Goal: Task Accomplishment & Management: Complete application form

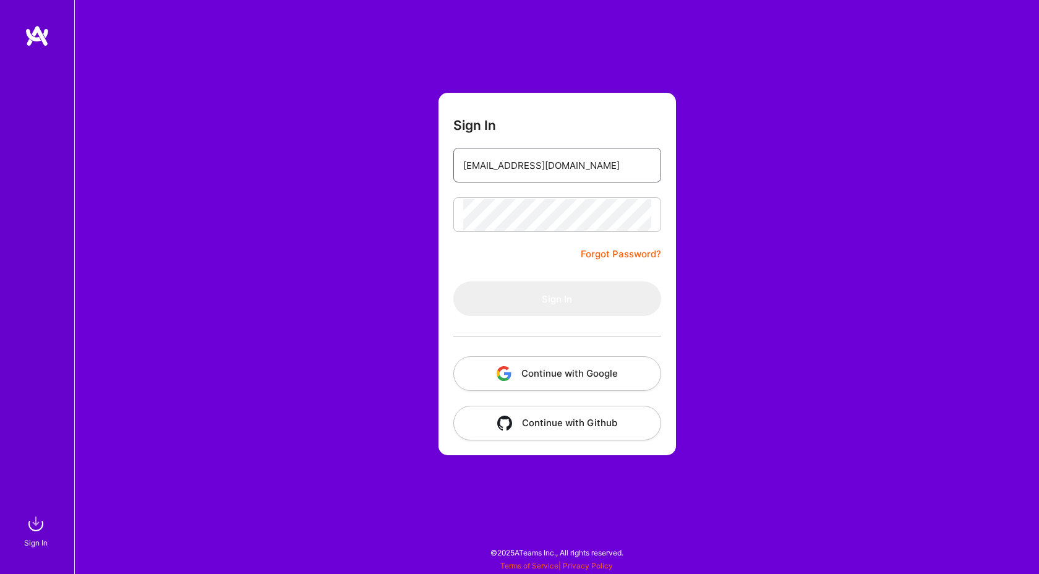
click at [526, 168] on input "[EMAIL_ADDRESS][DOMAIN_NAME]" at bounding box center [557, 166] width 188 height 32
click at [540, 243] on form "Sign In [EMAIL_ADDRESS][DOMAIN_NAME] Forgot Password? Sign In Continue with Goo…" at bounding box center [557, 274] width 237 height 362
click at [547, 161] on input "[EMAIL_ADDRESS][DOMAIN_NAME]" at bounding box center [557, 166] width 188 height 32
type input "[EMAIL_ADDRESS][DOMAIN_NAME]"
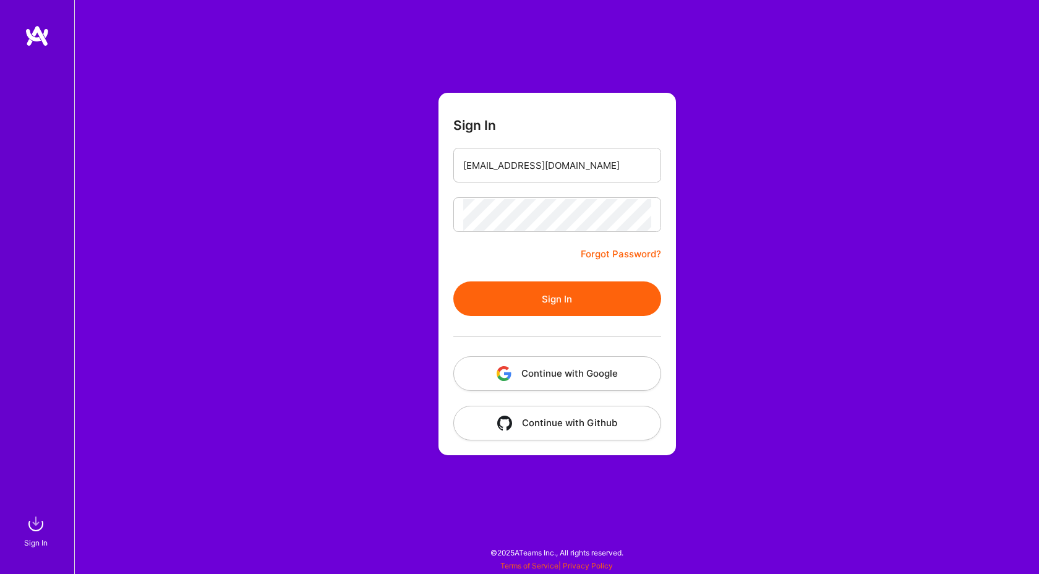
click at [545, 294] on button "Sign In" at bounding box center [557, 298] width 208 height 35
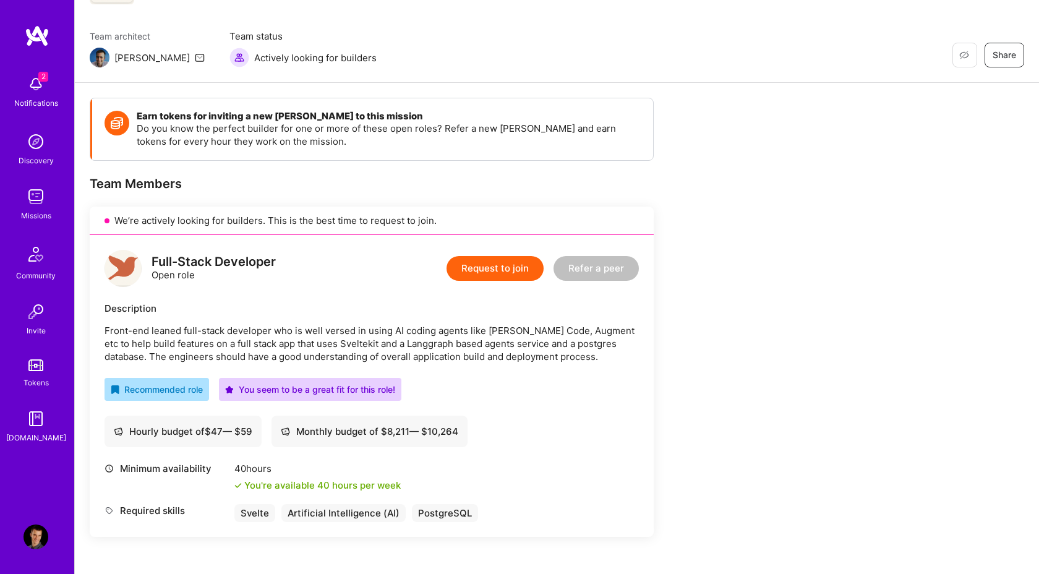
scroll to position [142, 0]
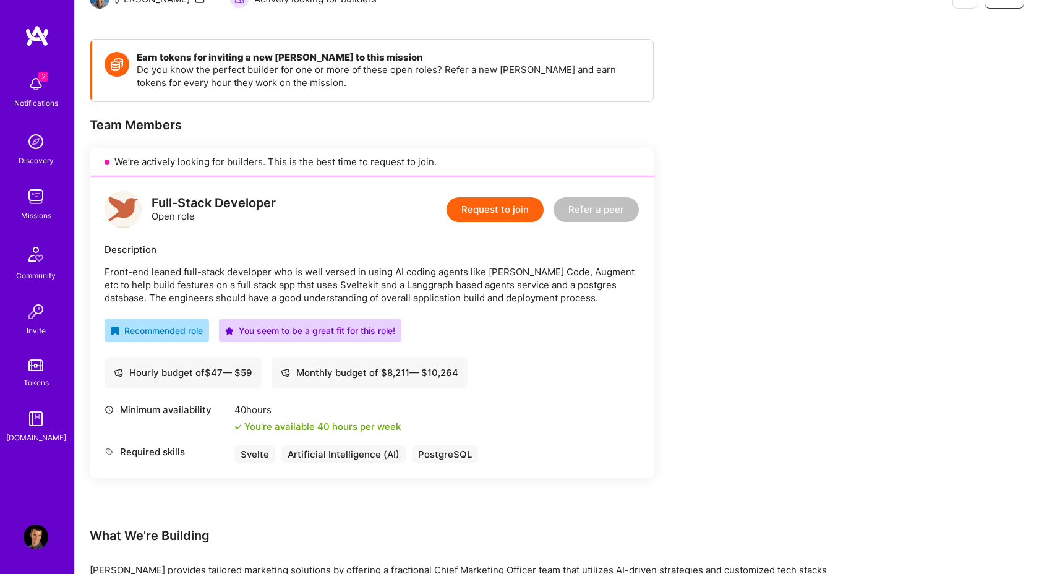
click at [502, 205] on button "Request to join" at bounding box center [495, 209] width 97 height 25
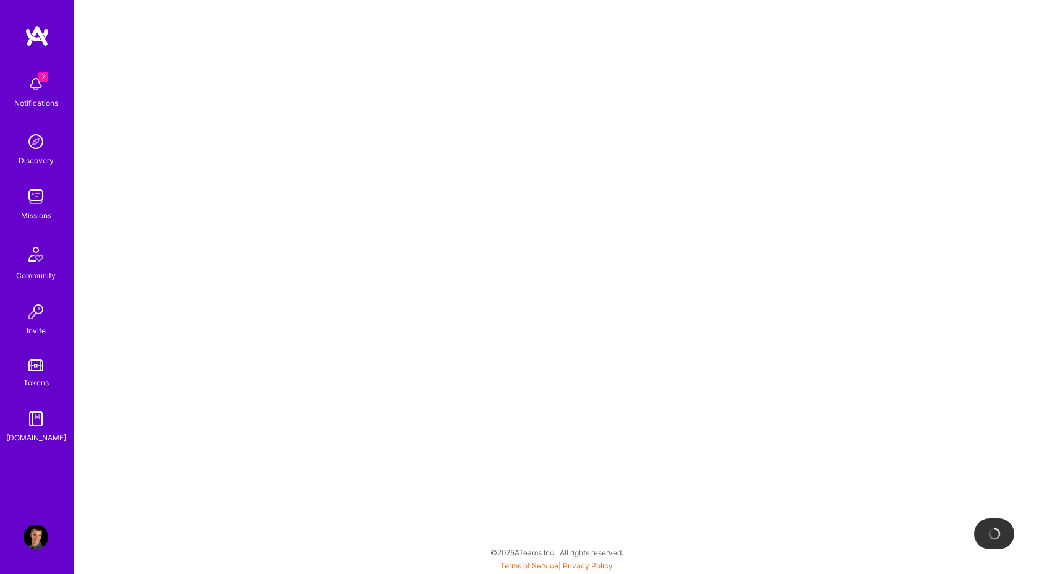
select select "AT"
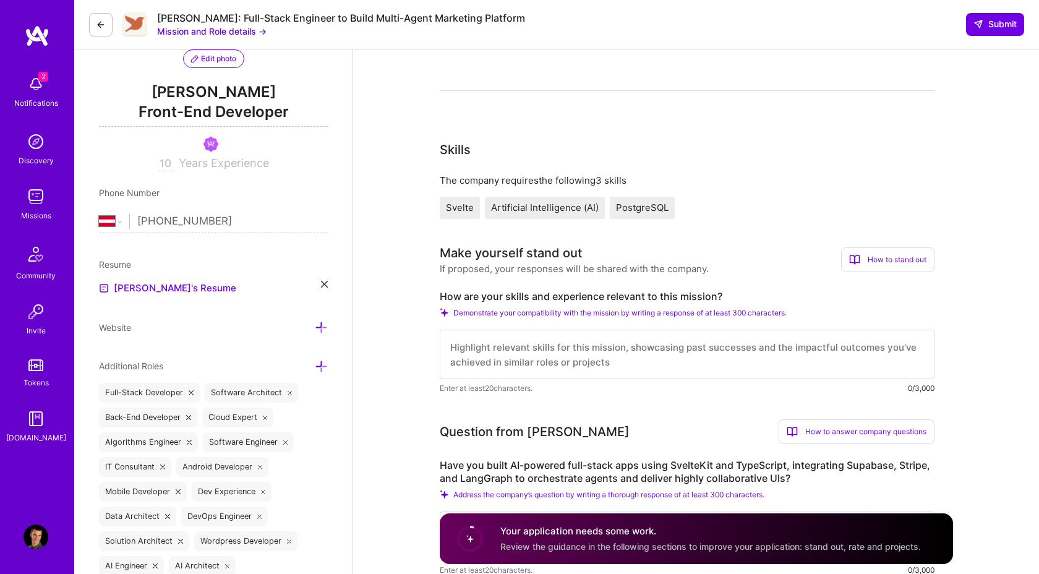
scroll to position [158, 0]
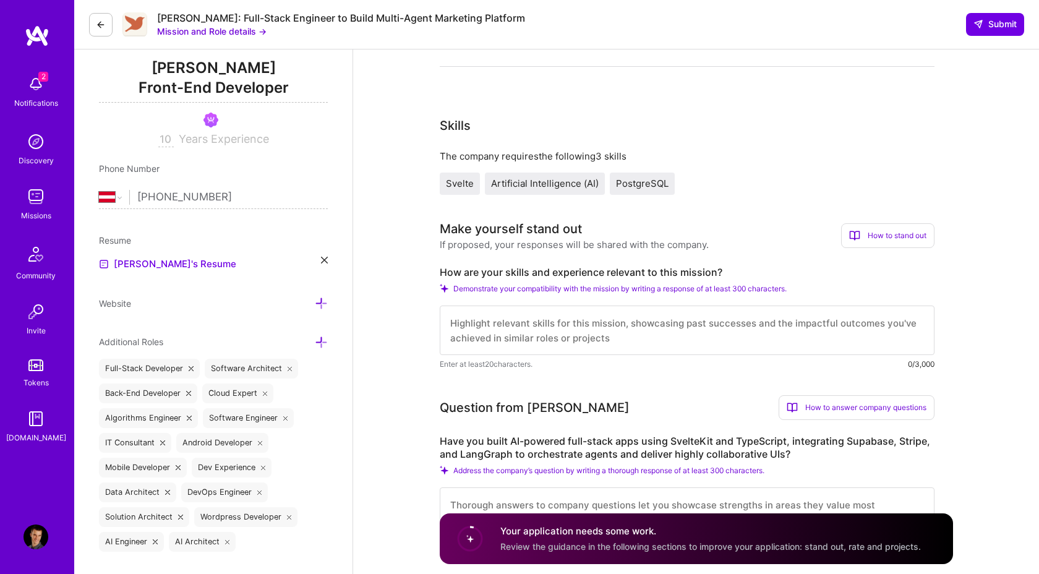
click at [496, 322] on textarea at bounding box center [687, 330] width 495 height 49
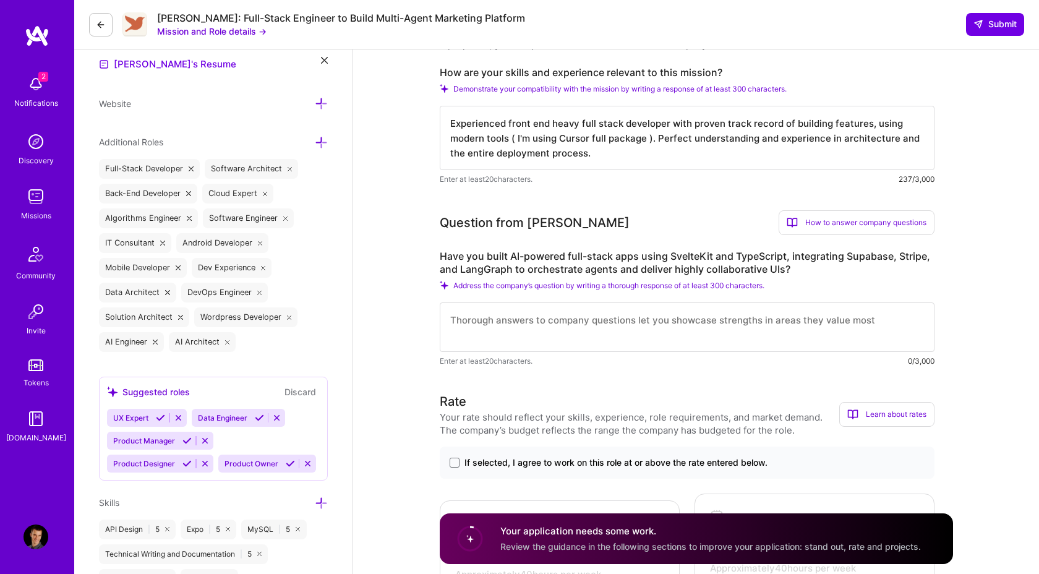
scroll to position [361, 0]
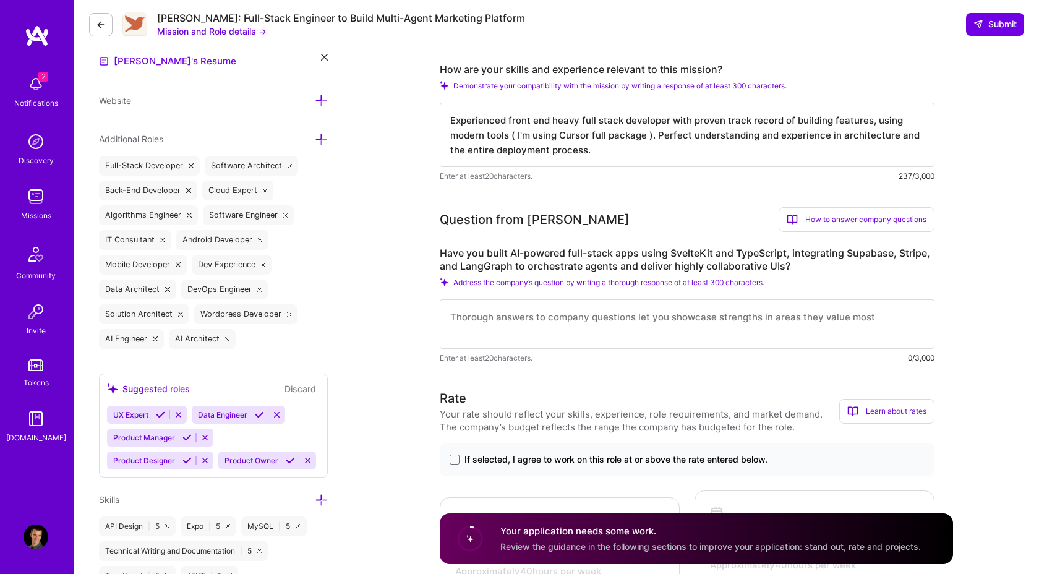
type textarea "Experienced front end heavy full stack developer with proven track record of bu…"
click at [585, 327] on textarea at bounding box center [687, 323] width 495 height 49
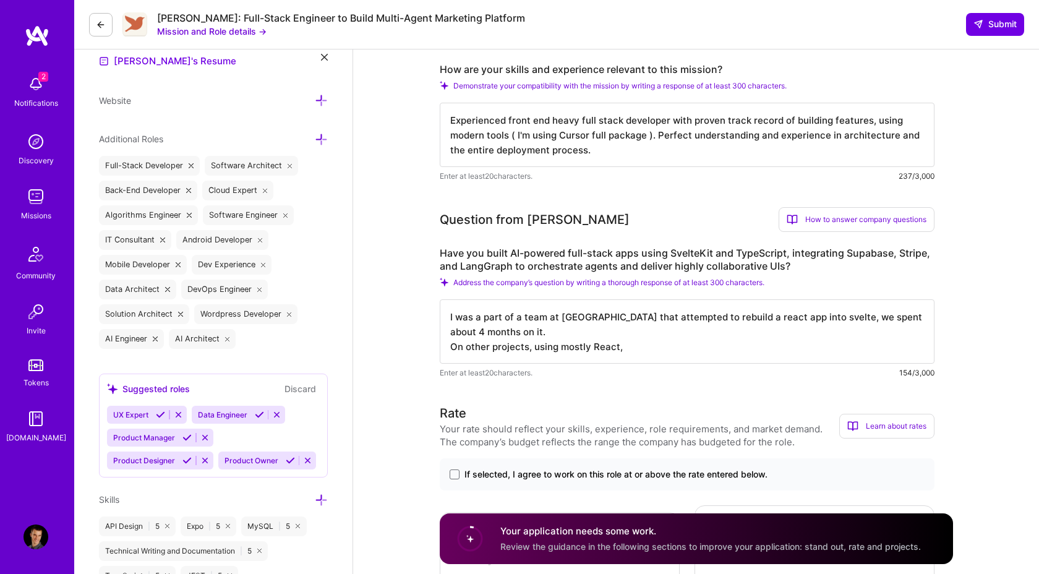
click at [720, 310] on textarea "I was a part of a team at [GEOGRAPHIC_DATA] that attempted to rebuild a react a…" at bounding box center [687, 331] width 495 height 64
click at [674, 348] on textarea "I was a part of a team at [GEOGRAPHIC_DATA] that attempted to rebuild a React a…" at bounding box center [687, 331] width 495 height 64
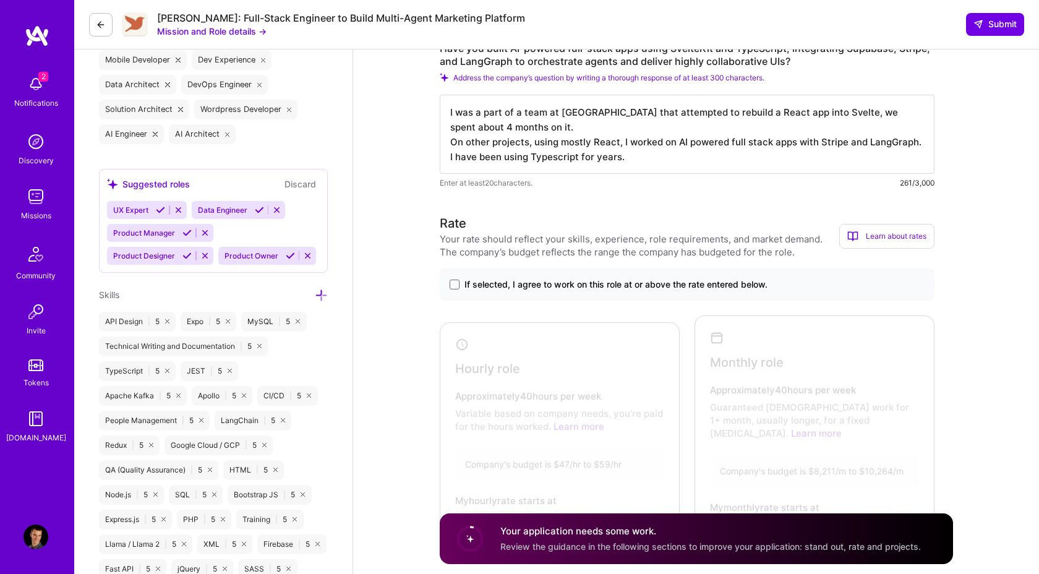
scroll to position [565, 0]
type textarea "I was a part of a team at [GEOGRAPHIC_DATA] that attempted to rebuild a React a…"
click at [485, 285] on span "If selected, I agree to work on this role at or above the rate entered below." at bounding box center [615, 285] width 303 height 12
click at [0, 0] on input "If selected, I agree to work on this role at or above the rate entered below." at bounding box center [0, 0] width 0 height 0
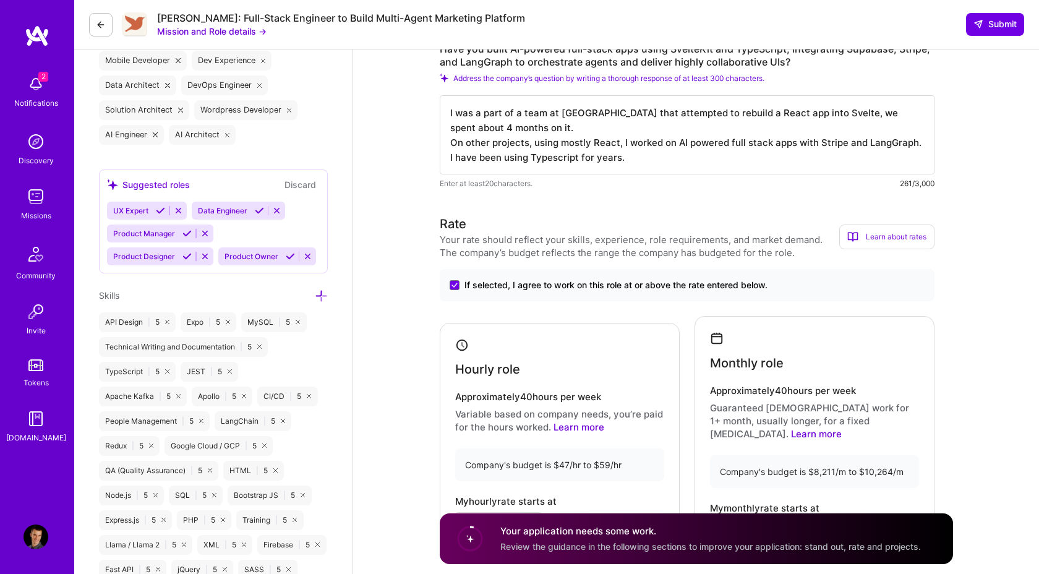
scroll to position [717, 0]
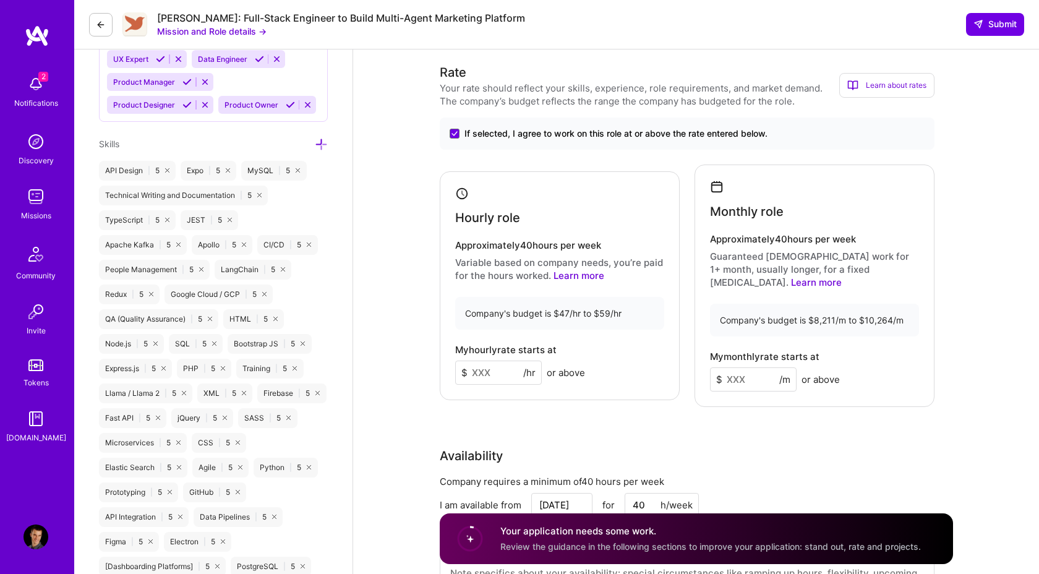
click at [495, 370] on input at bounding box center [498, 373] width 87 height 24
type input "55"
click at [737, 367] on input at bounding box center [753, 379] width 87 height 24
type input "9000"
click at [825, 417] on div "Rate Your rate should reflect your skills, experience, role requirements, and m…" at bounding box center [696, 342] width 513 height 558
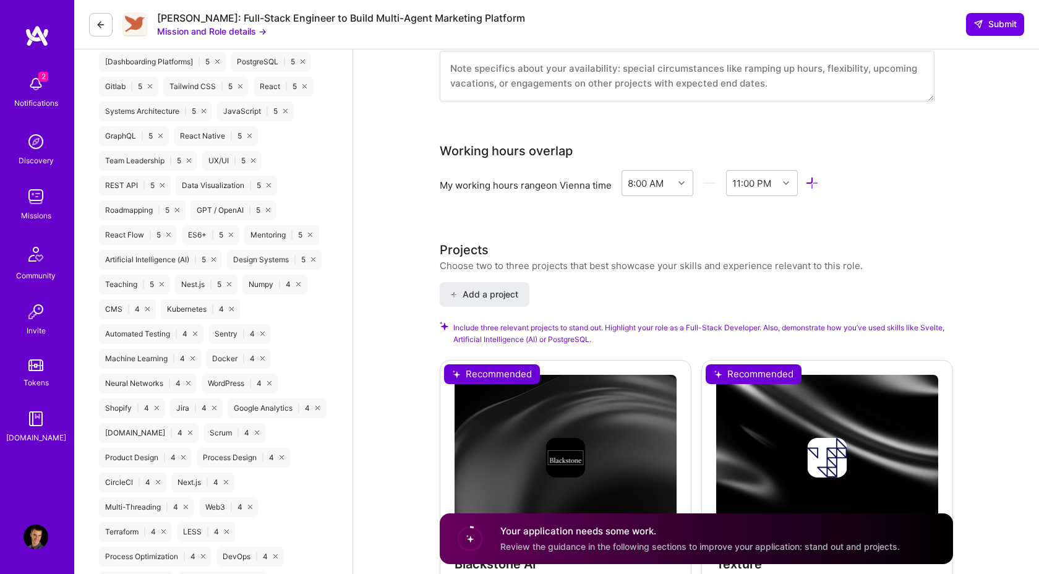
scroll to position [1426, 0]
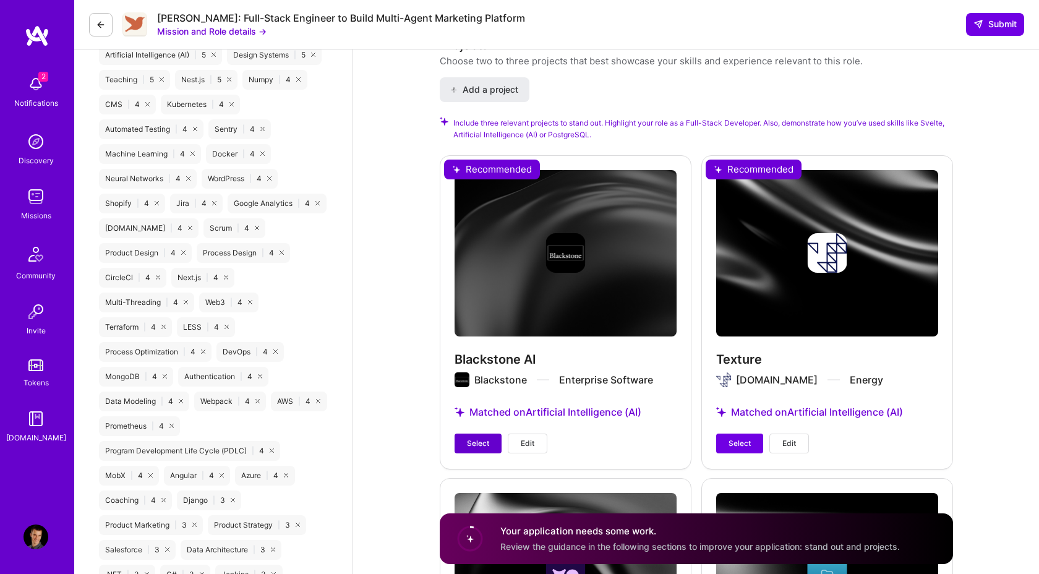
click at [473, 434] on button "Select" at bounding box center [478, 444] width 47 height 20
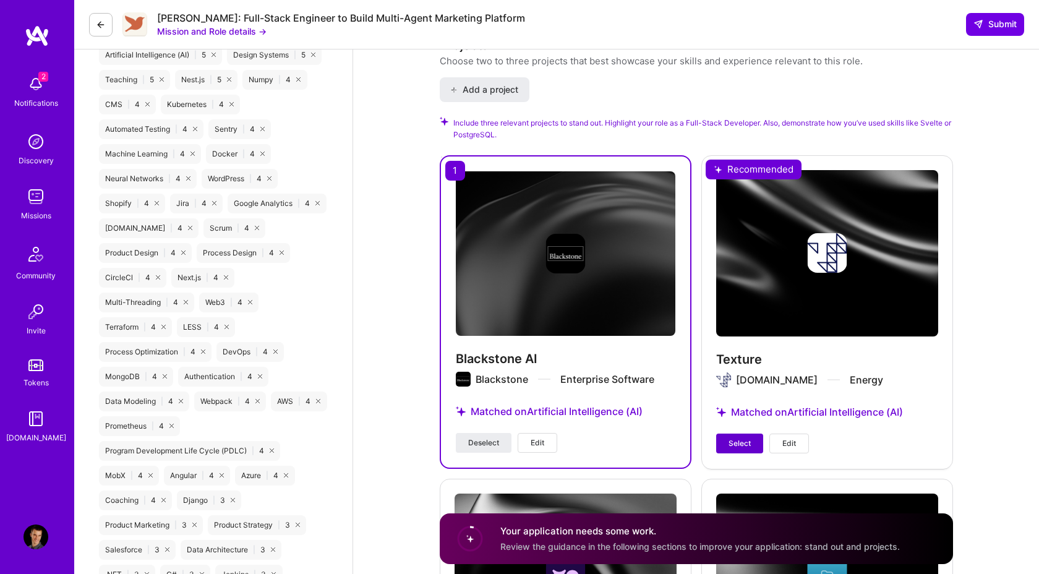
click at [727, 434] on button "Select" at bounding box center [739, 444] width 47 height 20
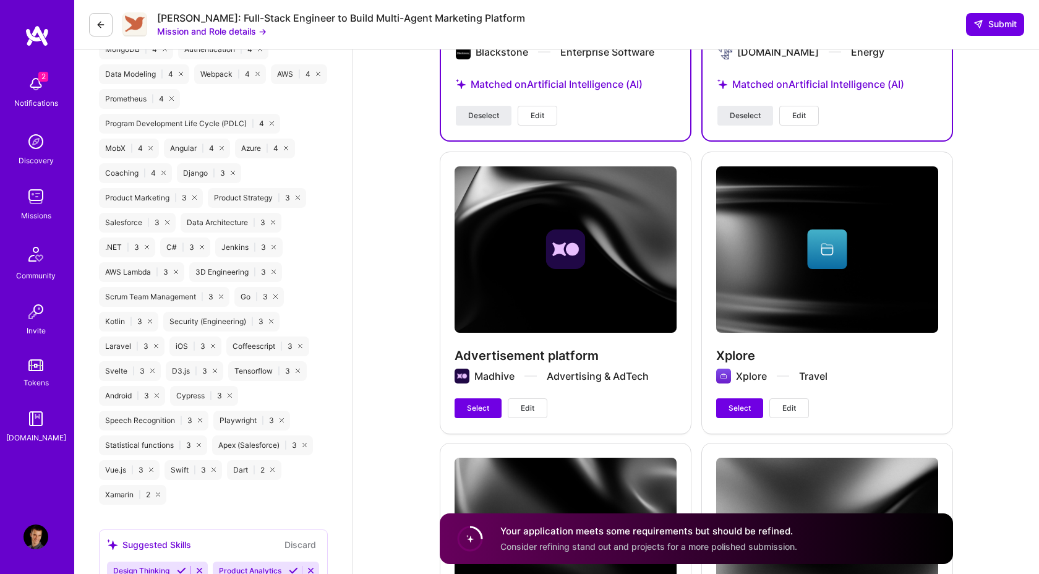
scroll to position [1760, 0]
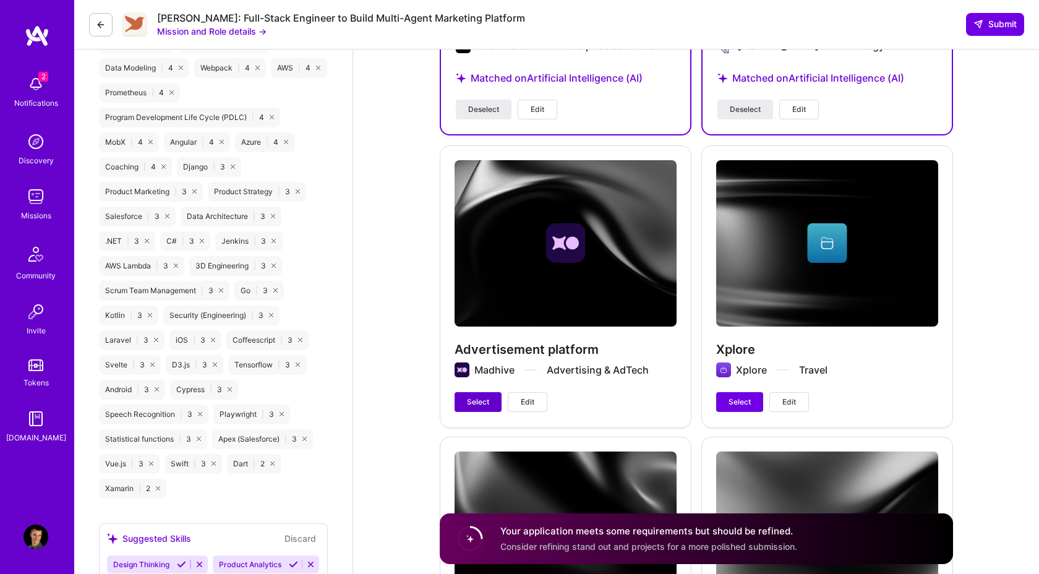
click at [490, 394] on button "Select" at bounding box center [478, 402] width 47 height 20
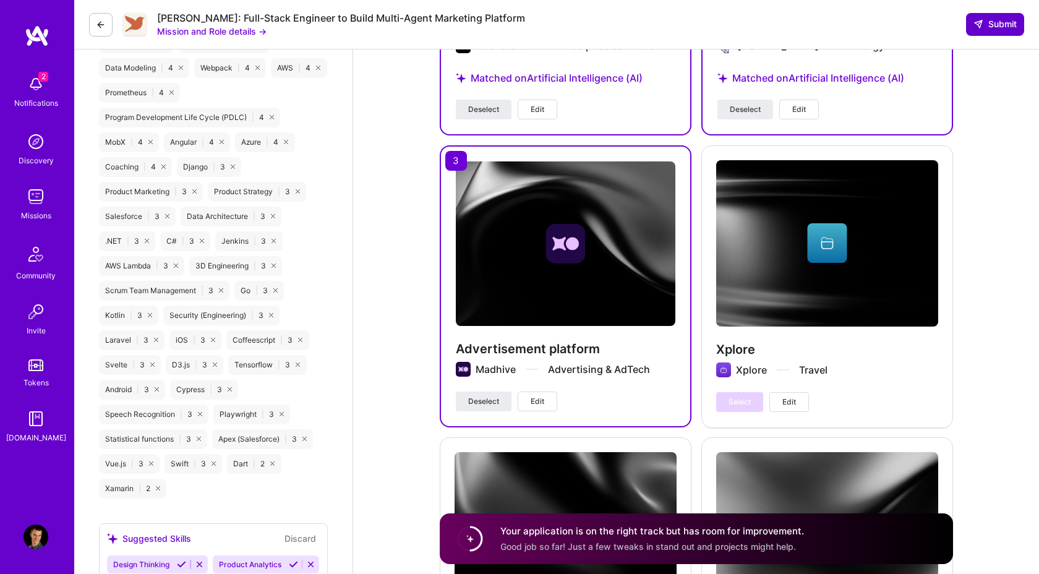
click at [999, 24] on span "Submit" at bounding box center [994, 24] width 43 height 12
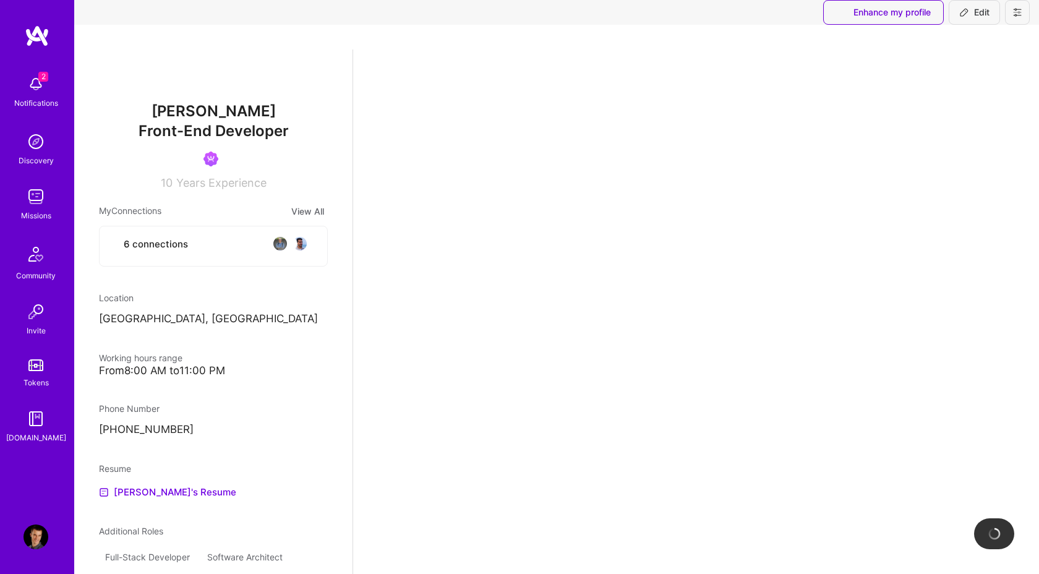
click at [43, 86] on img at bounding box center [36, 84] width 25 height 25
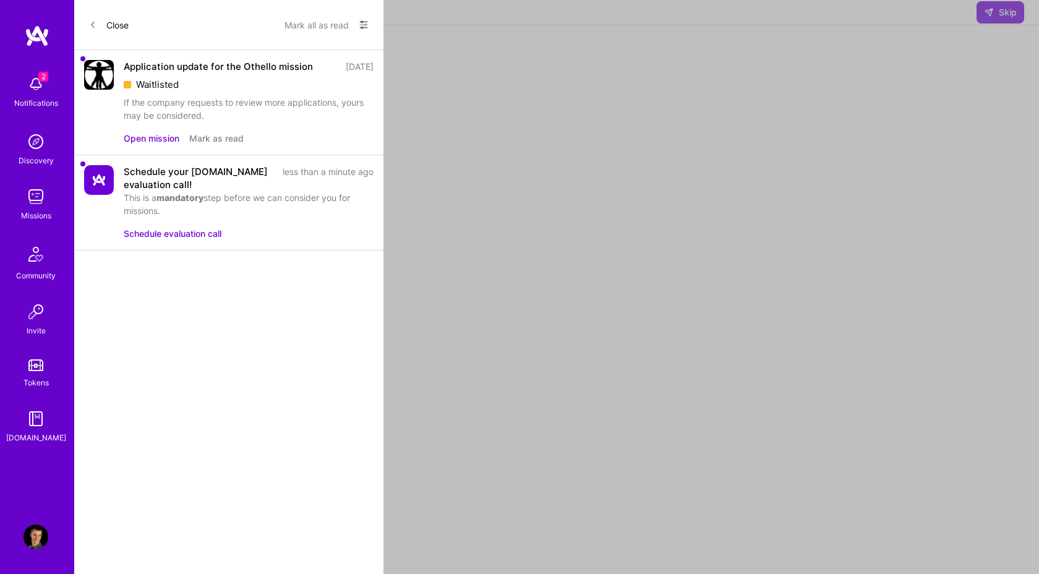
click at [221, 137] on button "Mark as read" at bounding box center [216, 138] width 54 height 13
